Goal: Task Accomplishment & Management: Use online tool/utility

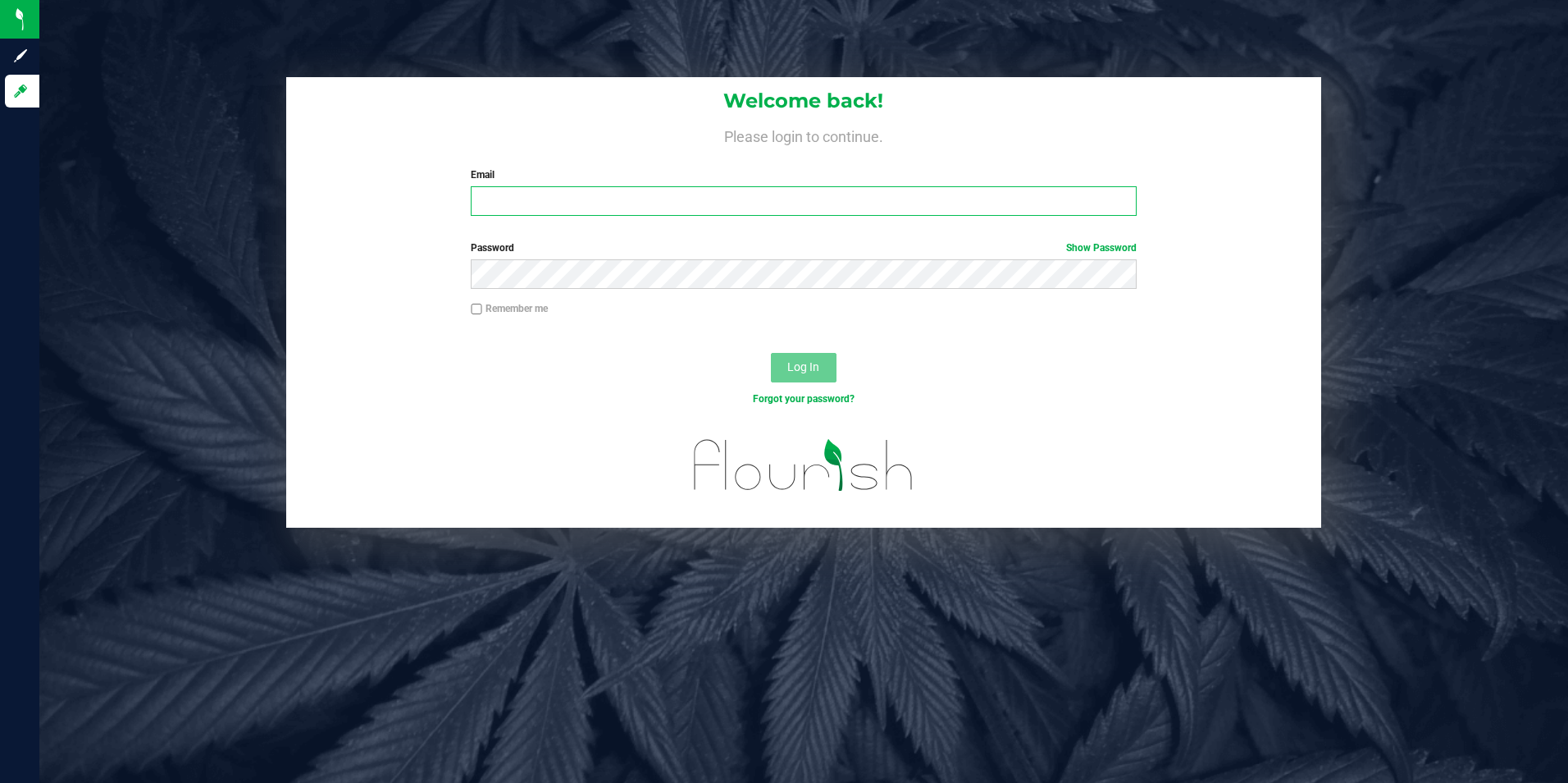
type input "cspencer@slatercenter.com"
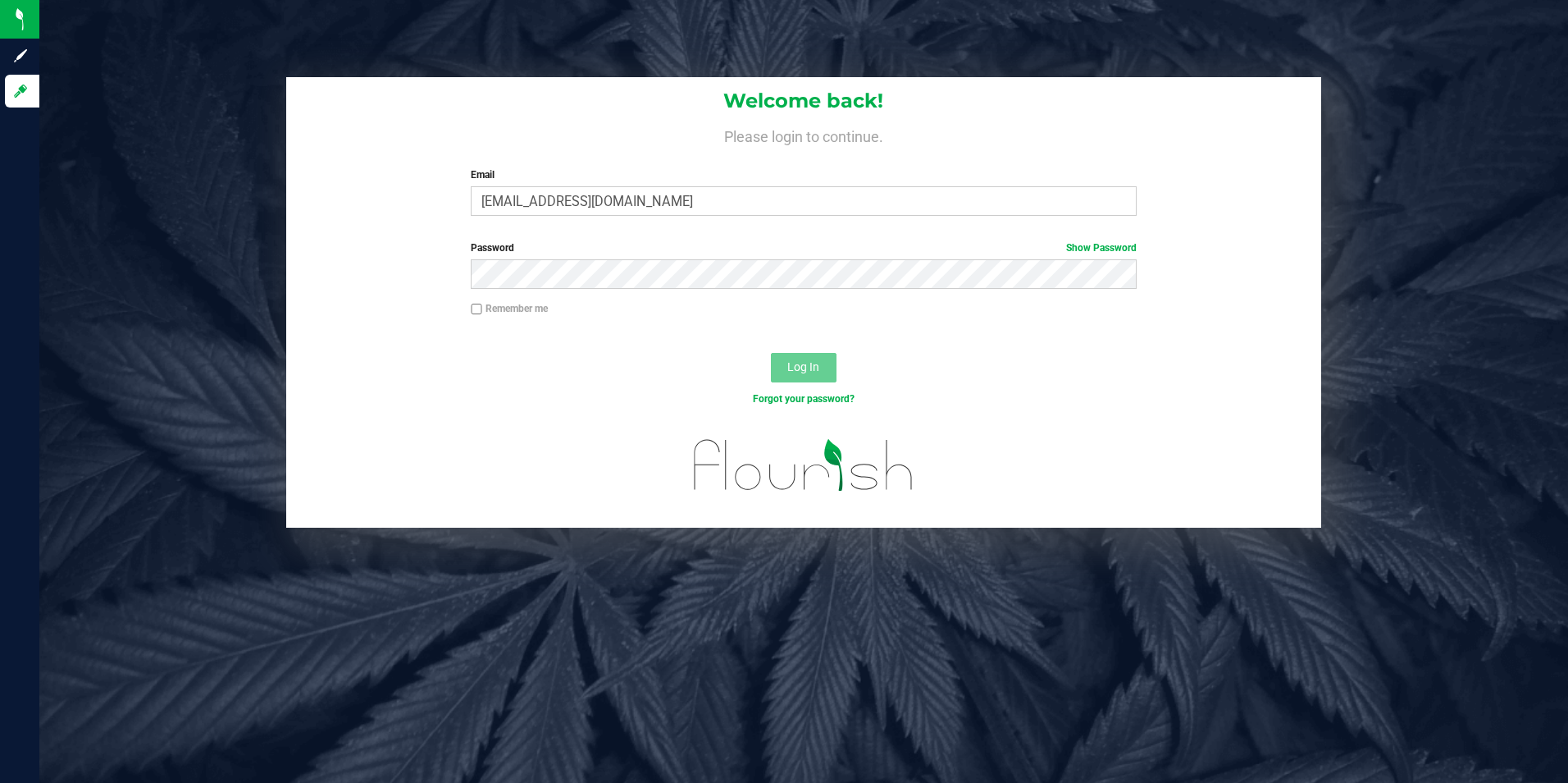
click at [818, 384] on div "Log In" at bounding box center [804, 372] width 1036 height 55
click at [492, 306] on label "Remember me" at bounding box center [509, 308] width 77 height 14
click at [482, 306] on input "Remember me" at bounding box center [476, 309] width 12 height 12
checkbox input "true"
click at [827, 358] on button "Log In" at bounding box center [804, 367] width 66 height 30
